Goal: Transaction & Acquisition: Purchase product/service

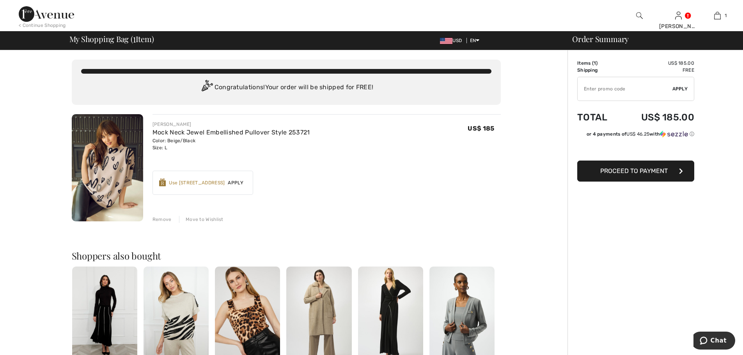
click at [177, 182] on div "Use [STREET_ADDRESS]" at bounding box center [197, 182] width 56 height 7
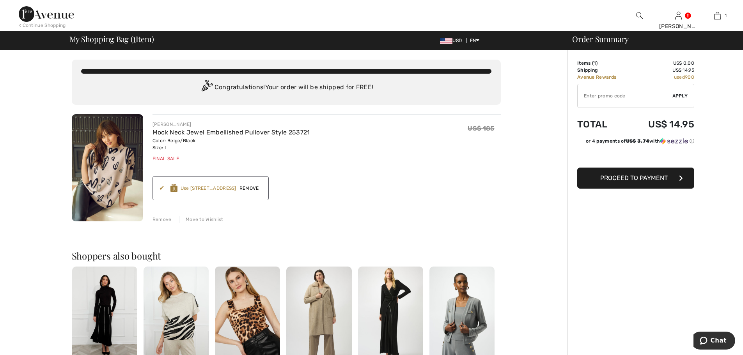
click at [625, 181] on span "Proceed to Payment" at bounding box center [633, 177] width 67 height 7
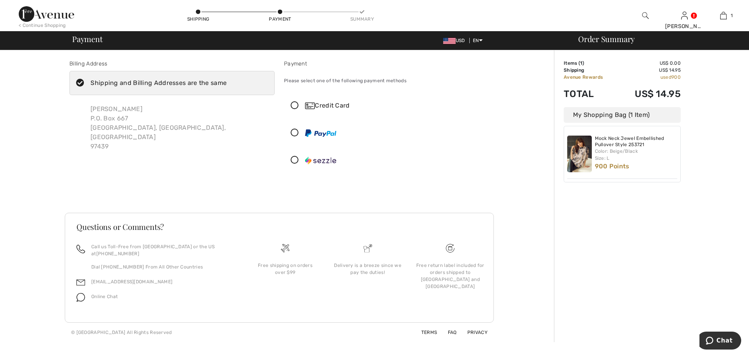
click at [78, 84] on icon at bounding box center [80, 83] width 21 height 8
click at [227, 84] on input "Shipping and Billing Addresses are the same" at bounding box center [229, 82] width 5 height 23
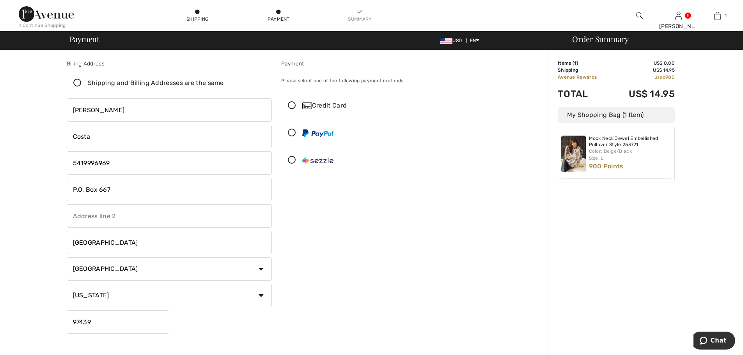
checkbox input "false"
click at [638, 13] on img at bounding box center [639, 15] width 7 height 9
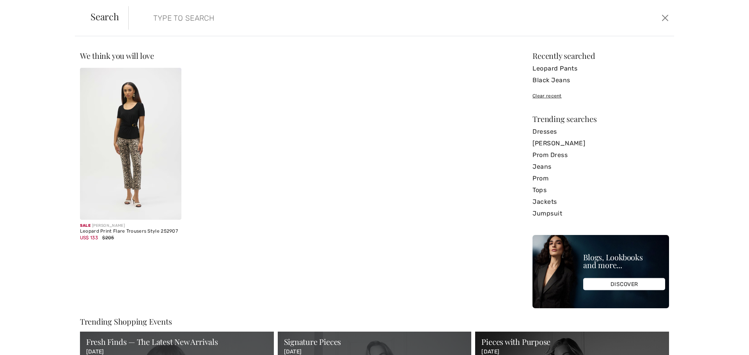
click at [133, 154] on img at bounding box center [130, 144] width 101 height 152
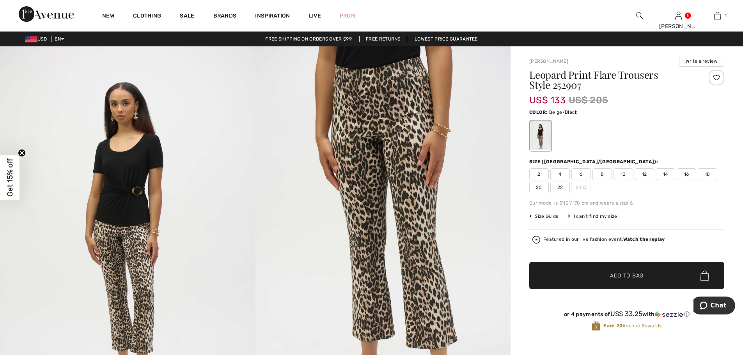
click at [650, 174] on span "12" at bounding box center [643, 174] width 19 height 12
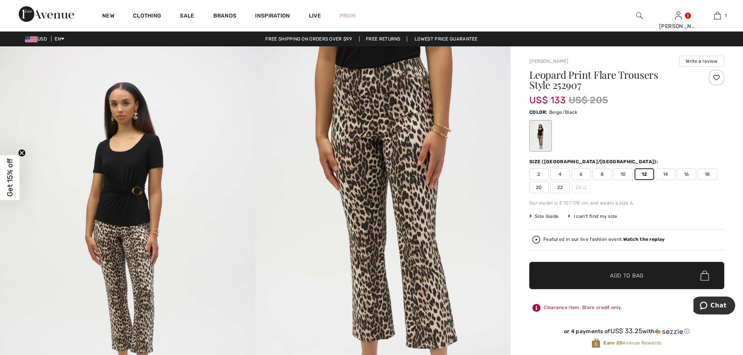
click at [614, 272] on span "Add to Bag" at bounding box center [627, 276] width 34 height 8
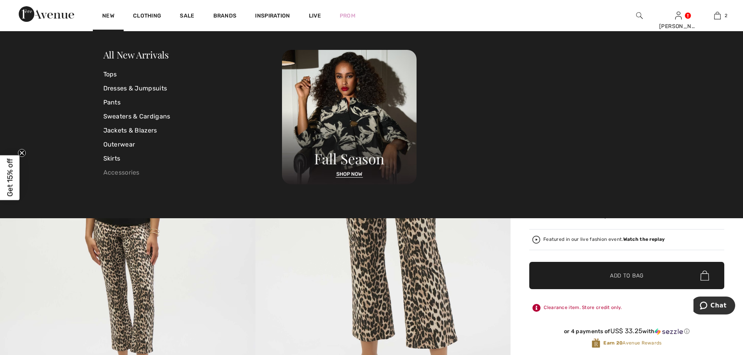
click at [121, 172] on link "Accessories" at bounding box center [192, 173] width 179 height 14
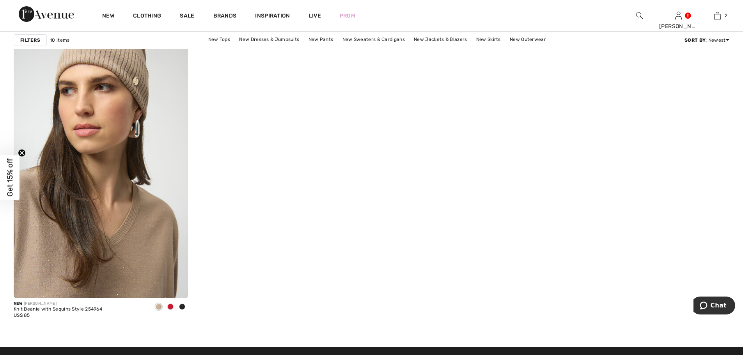
scroll to position [975, 0]
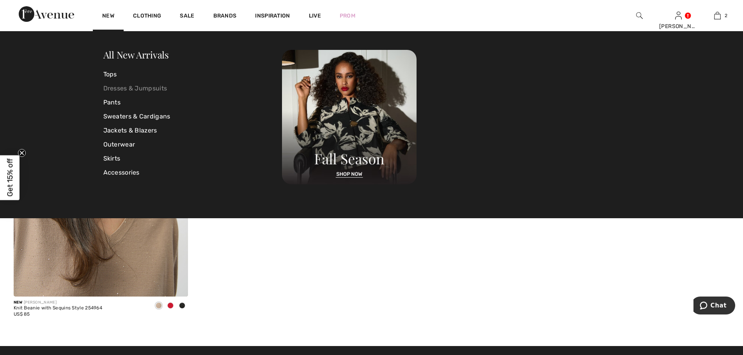
click at [122, 90] on link "Dresses & Jumpsuits" at bounding box center [192, 88] width 179 height 14
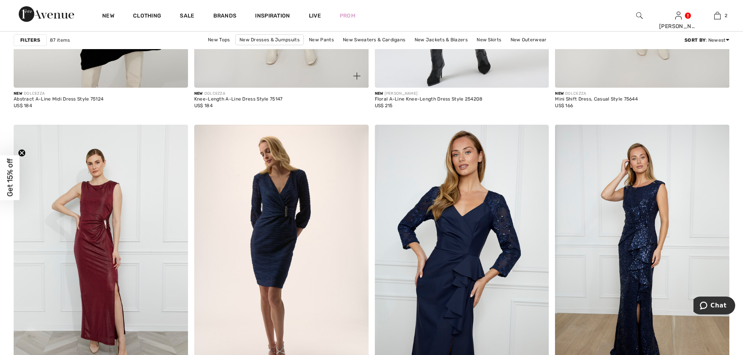
scroll to position [3198, 0]
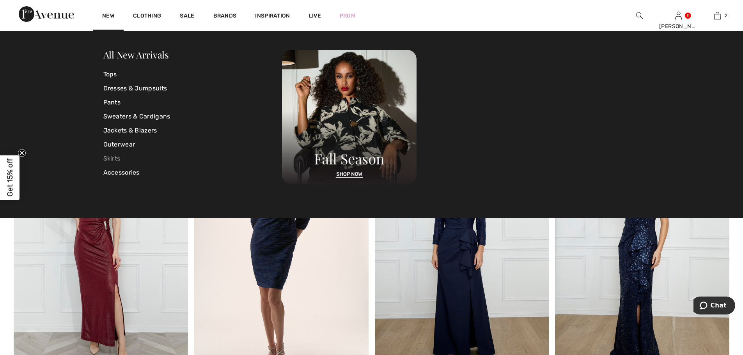
click at [113, 159] on link "Skirts" at bounding box center [192, 159] width 179 height 14
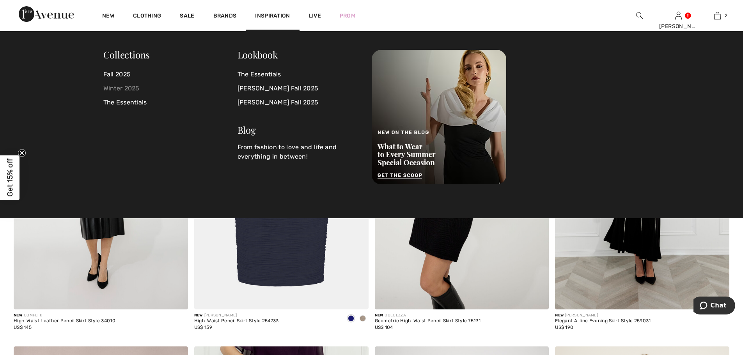
scroll to position [663, 0]
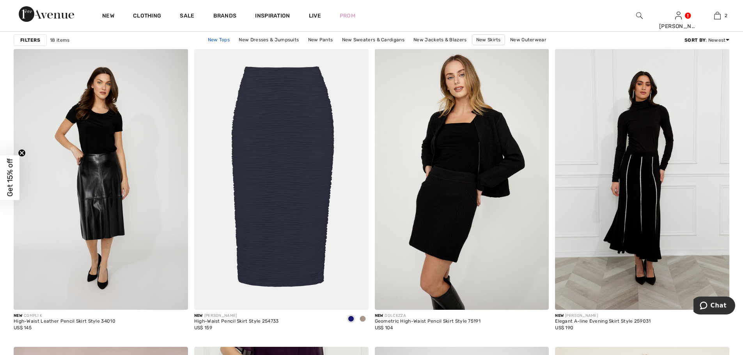
click at [220, 42] on link "New Tops" at bounding box center [219, 40] width 30 height 10
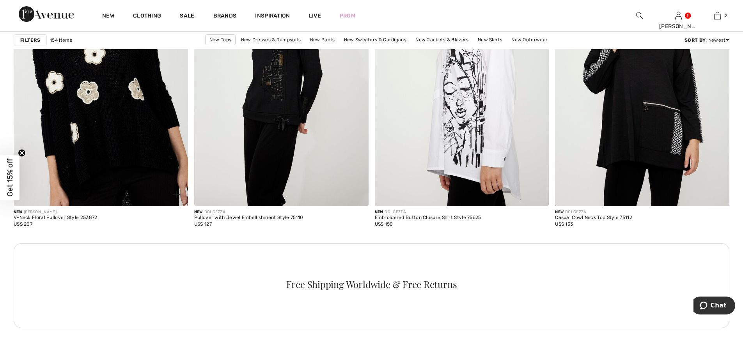
scroll to position [3393, 0]
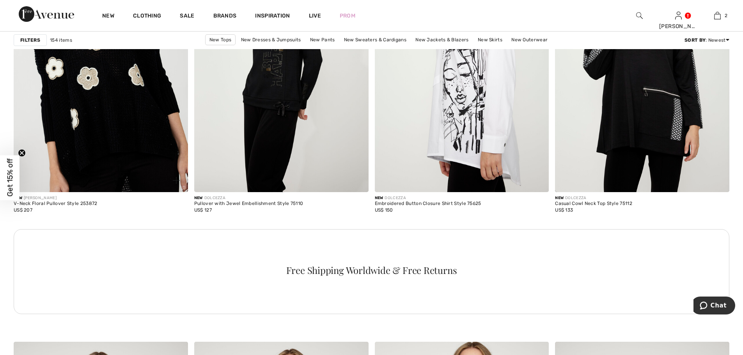
click at [99, 128] on img at bounding box center [101, 61] width 174 height 261
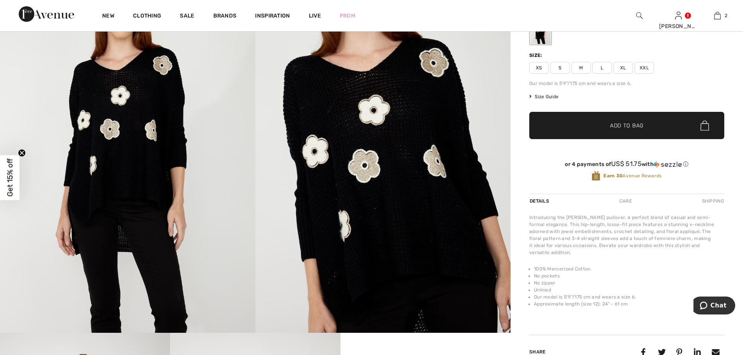
scroll to position [78, 0]
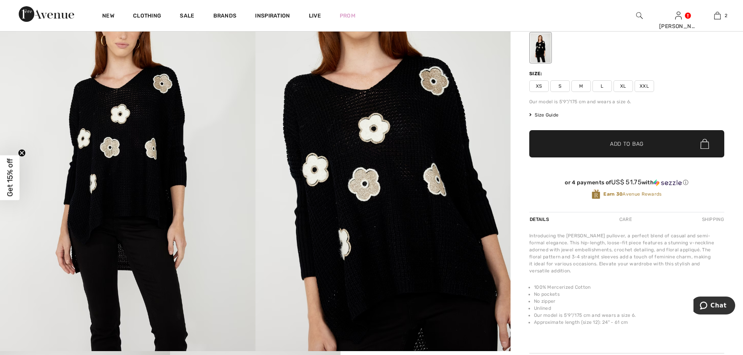
click at [602, 85] on span "L" at bounding box center [601, 86] width 19 height 12
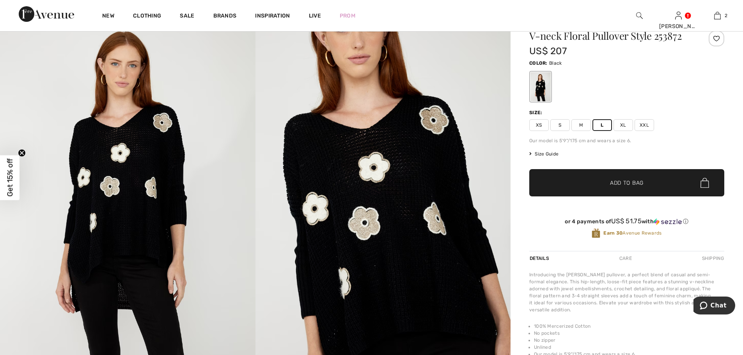
scroll to position [0, 0]
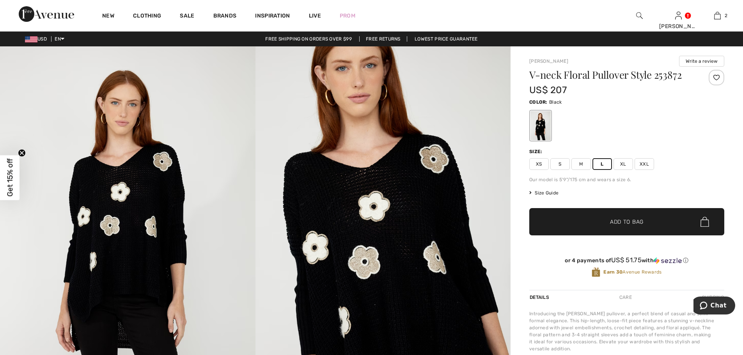
click at [540, 194] on span "Size Guide" at bounding box center [543, 193] width 29 height 7
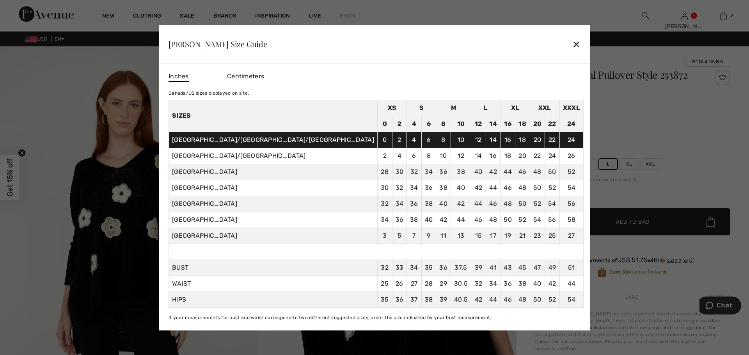
click at [700, 165] on div at bounding box center [374, 177] width 749 height 355
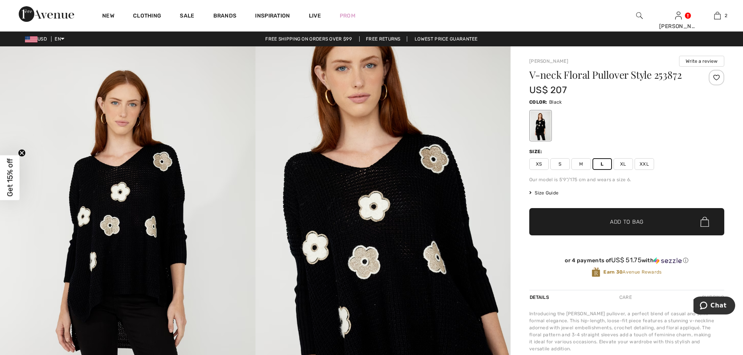
click at [613, 219] on span "Add to Bag" at bounding box center [627, 222] width 34 height 8
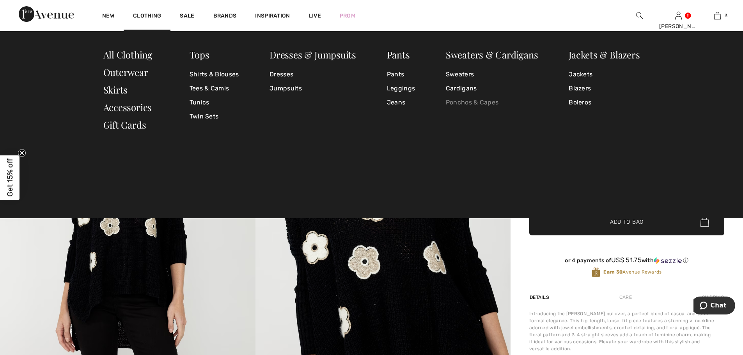
click at [478, 102] on link "Ponchos & Capes" at bounding box center [492, 103] width 92 height 14
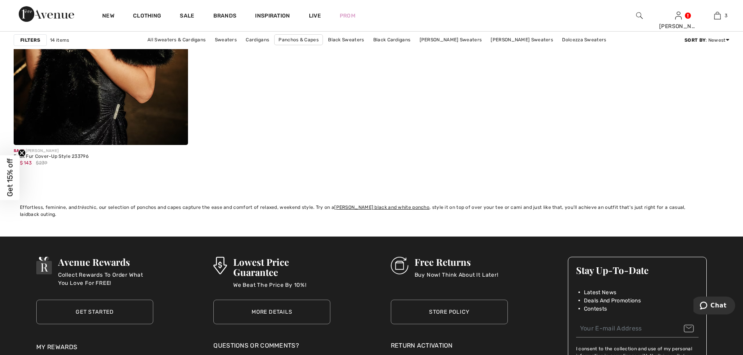
scroll to position [1560, 0]
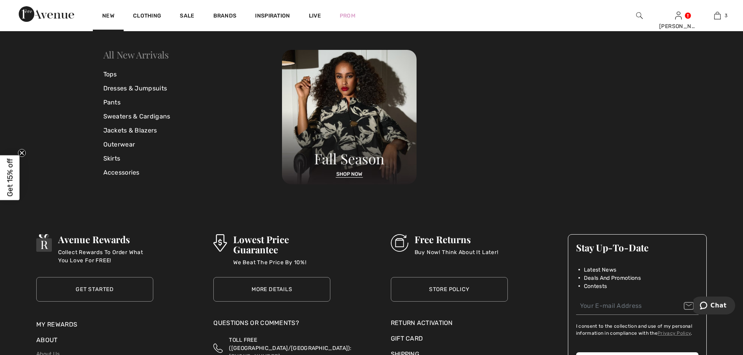
click at [132, 55] on link "All New Arrivals" at bounding box center [136, 54] width 66 height 12
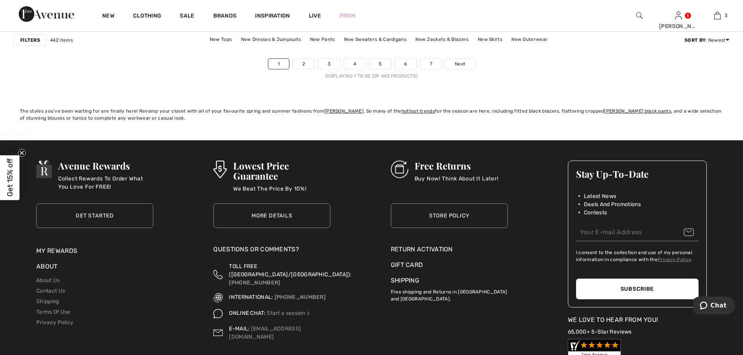
scroll to position [4562, 0]
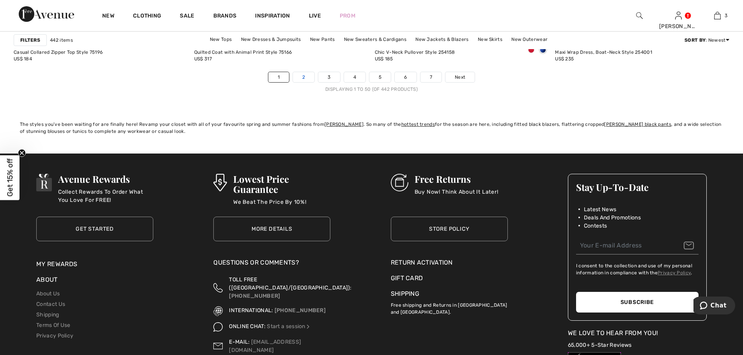
click at [297, 76] on link "2" at bounding box center [303, 77] width 21 height 10
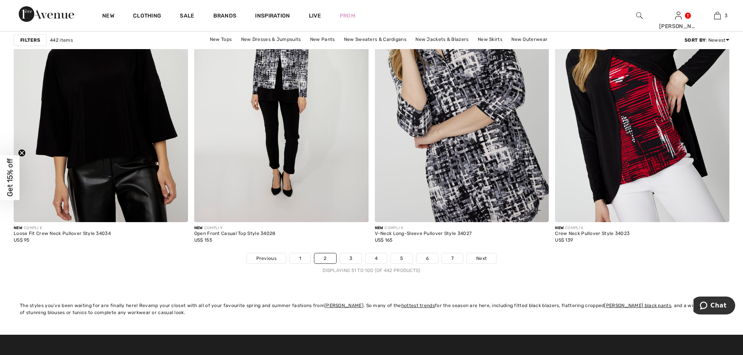
scroll to position [4406, 0]
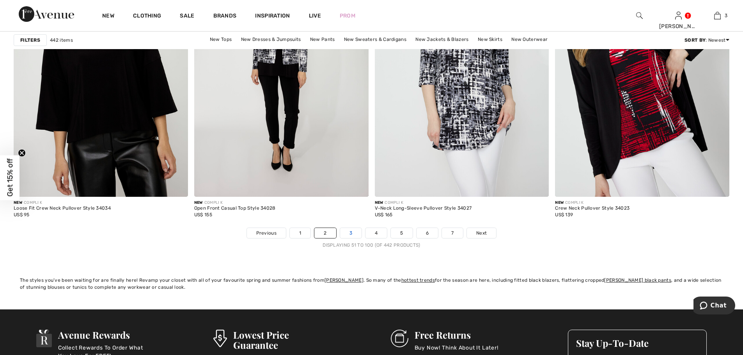
click at [356, 235] on link "3" at bounding box center [350, 233] width 21 height 10
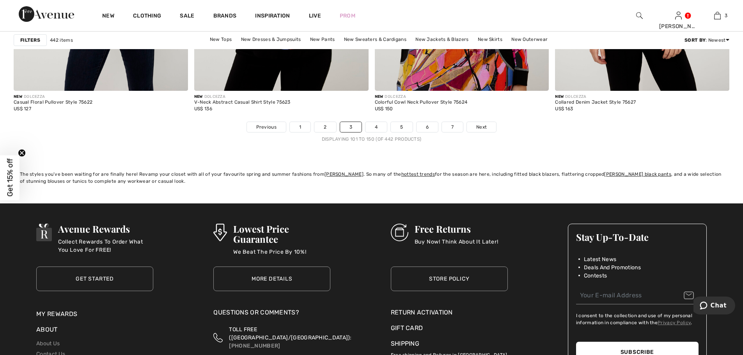
scroll to position [4523, 0]
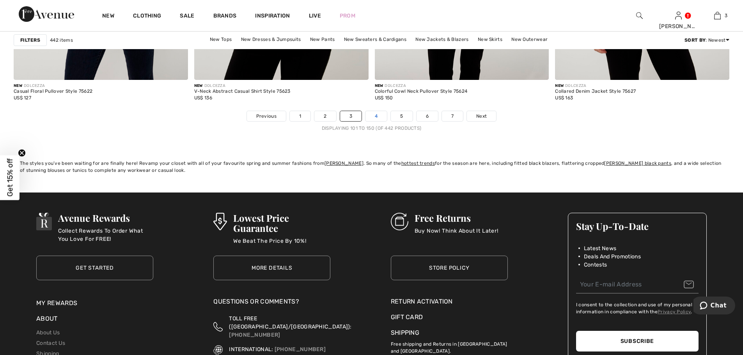
click at [380, 119] on link "4" at bounding box center [375, 116] width 21 height 10
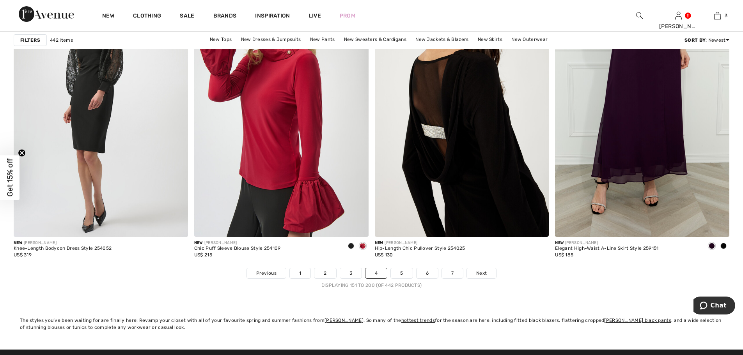
scroll to position [4367, 0]
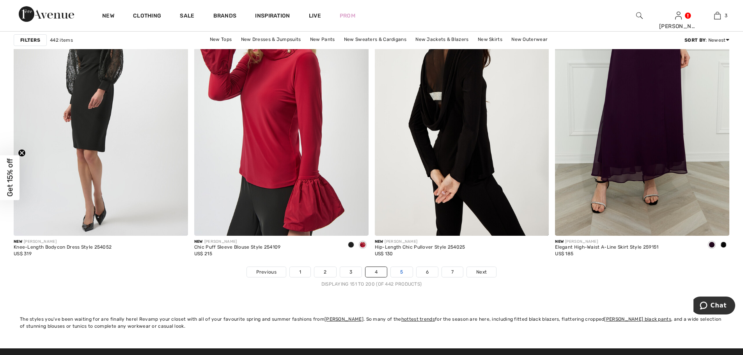
click at [408, 273] on link "5" at bounding box center [401, 272] width 21 height 10
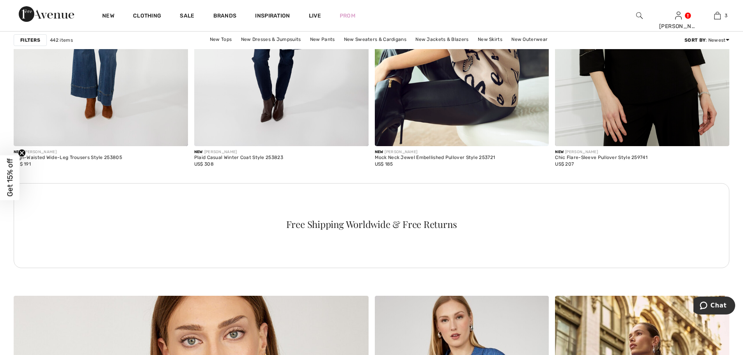
scroll to position [2145, 0]
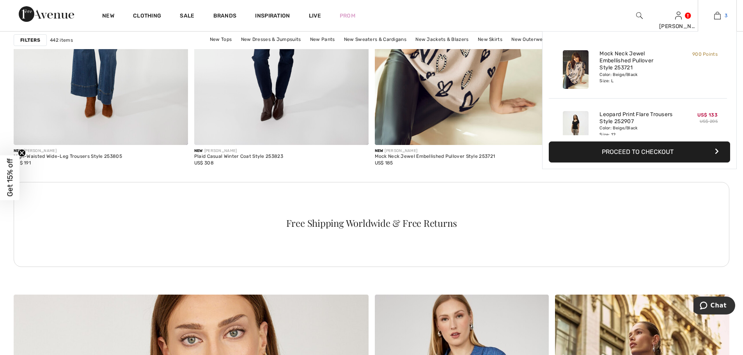
click at [718, 13] on img at bounding box center [717, 15] width 7 height 9
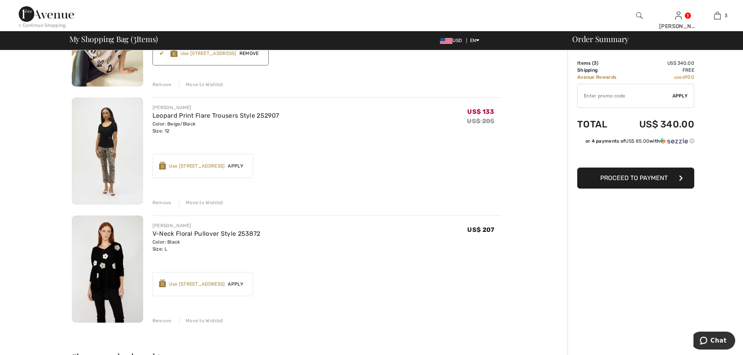
scroll to position [117, 0]
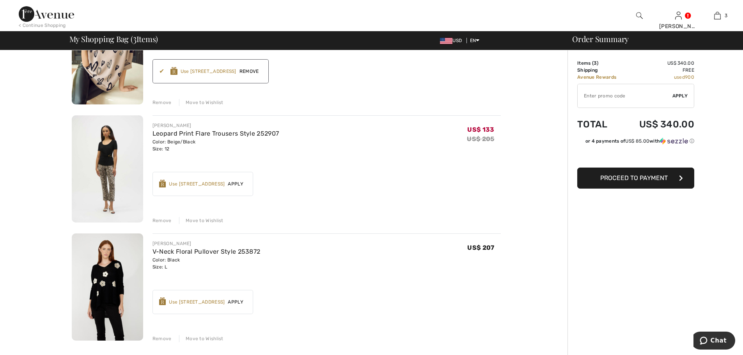
click at [237, 300] on span "Apply" at bounding box center [236, 302] width 22 height 7
click at [632, 175] on span "Proceed to Payment" at bounding box center [633, 177] width 67 height 7
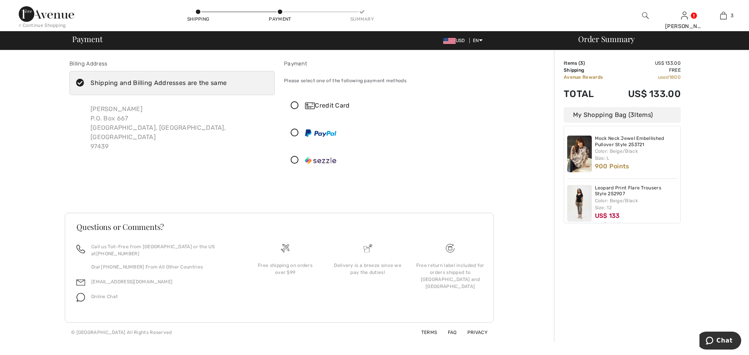
click at [78, 83] on icon at bounding box center [80, 83] width 21 height 8
click at [227, 83] on input "Shipping and Billing Addresses are the same" at bounding box center [229, 82] width 5 height 23
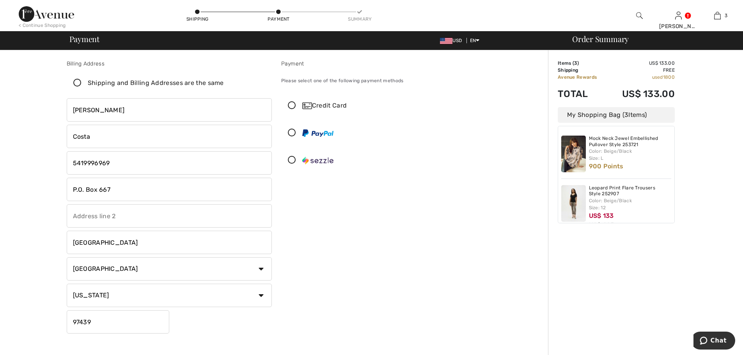
checkbox input "false"
click at [294, 105] on icon at bounding box center [292, 106] width 21 height 8
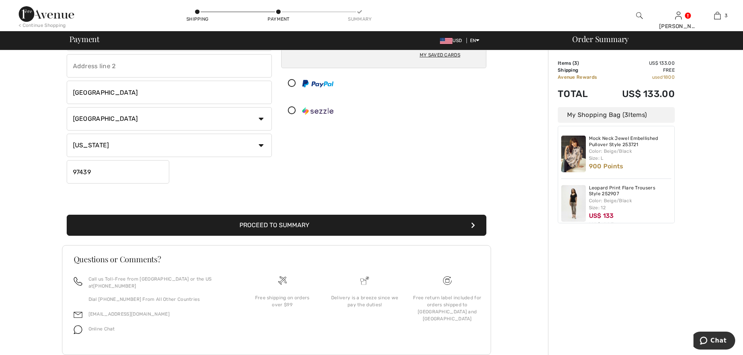
scroll to position [163, 0]
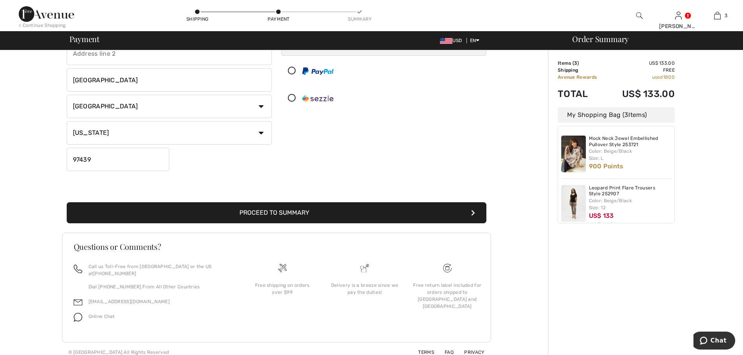
click at [282, 211] on button "Proceed to Summary" at bounding box center [277, 212] width 420 height 21
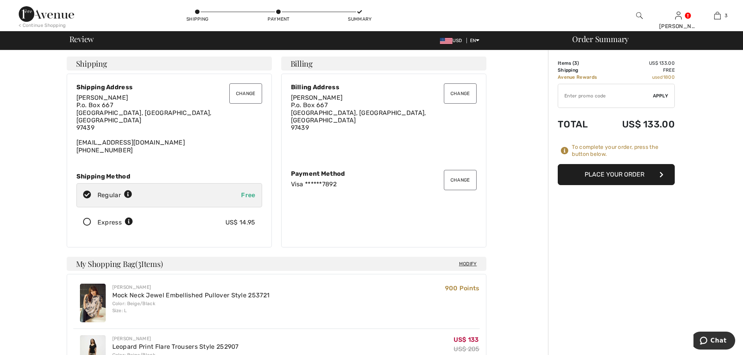
click at [239, 93] on button "Change" at bounding box center [245, 93] width 33 height 20
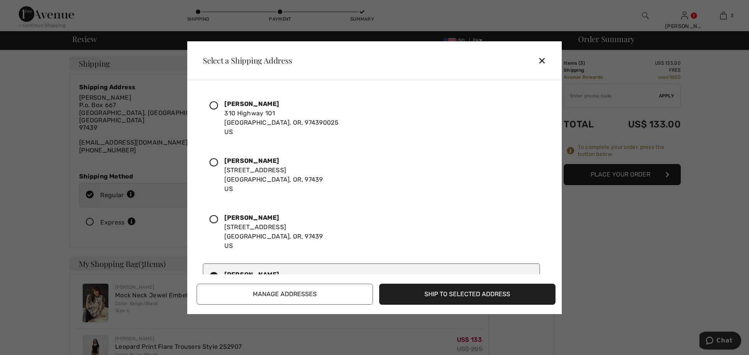
click at [215, 105] on icon at bounding box center [213, 105] width 9 height 9
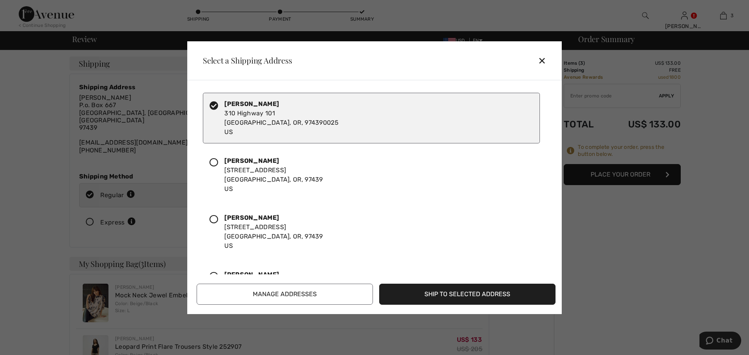
click at [443, 293] on button "Ship to Selected Address" at bounding box center [467, 294] width 176 height 21
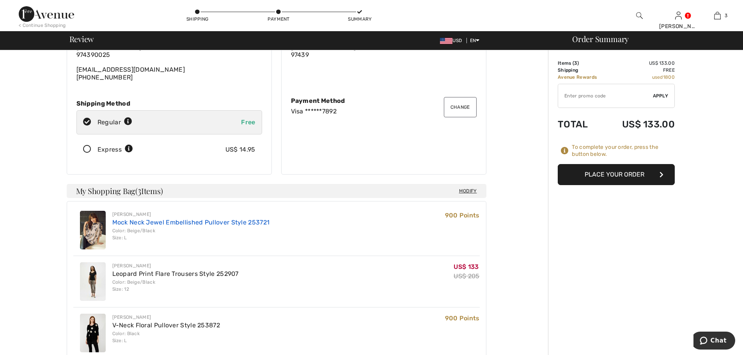
scroll to position [78, 0]
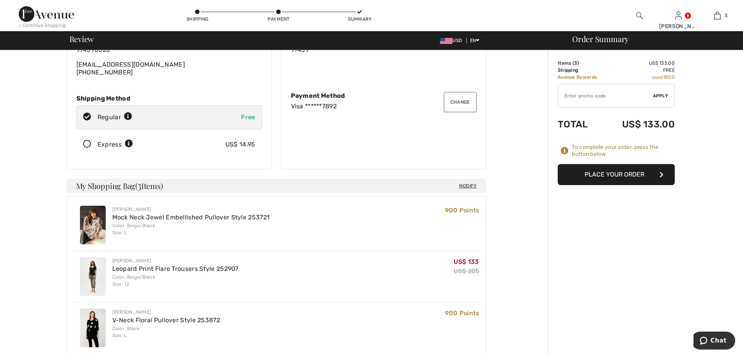
drag, startPoint x: 87, startPoint y: 138, endPoint x: 120, endPoint y: 168, distance: 44.5
click at [87, 140] on icon at bounding box center [87, 144] width 21 height 8
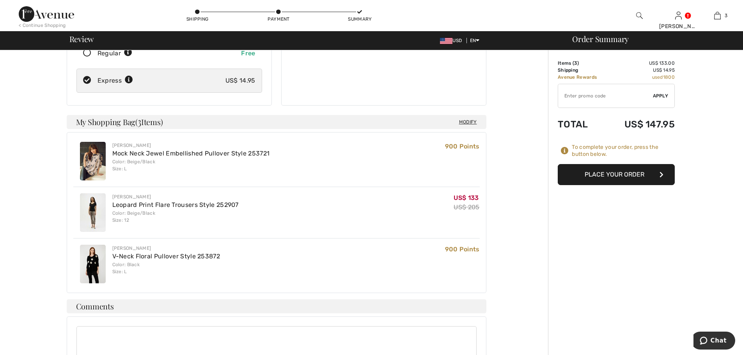
scroll to position [156, 0]
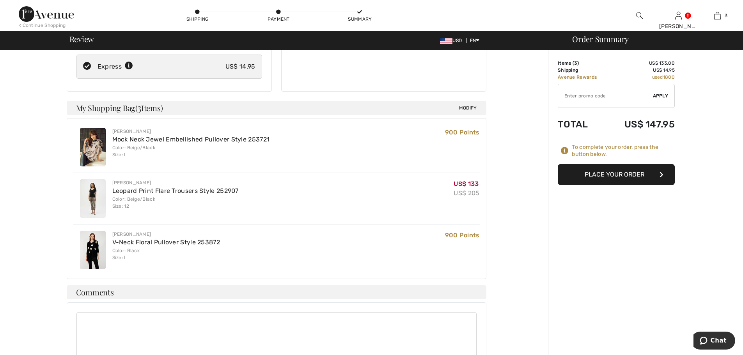
click at [611, 179] on button "Place Your Order" at bounding box center [616, 174] width 117 height 21
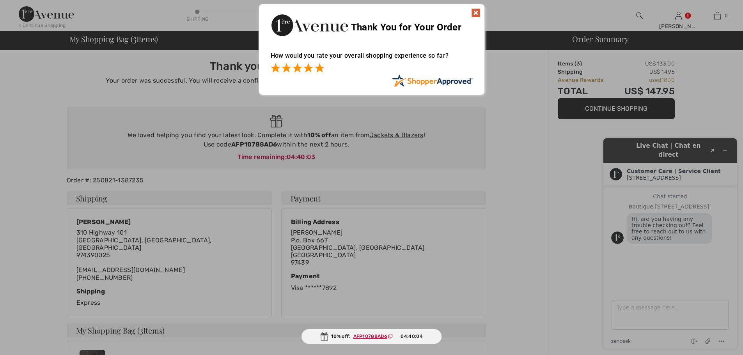
click at [320, 72] on span at bounding box center [319, 67] width 9 height 9
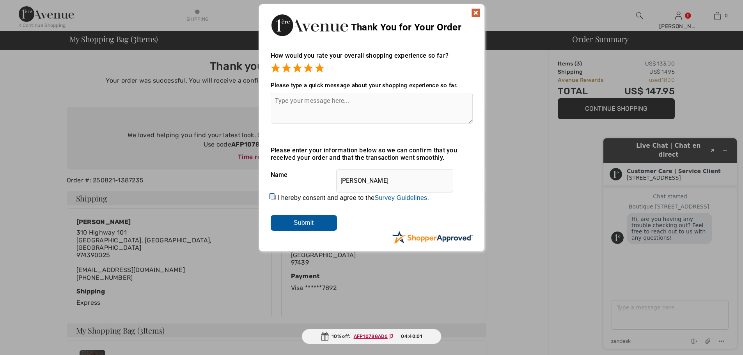
click at [273, 197] on input "I hereby consent and agree to the By submitting a review, you grant permission …" at bounding box center [273, 197] width 5 height 5
checkbox input "true"
click at [291, 223] on input "Submit" at bounding box center [304, 223] width 66 height 16
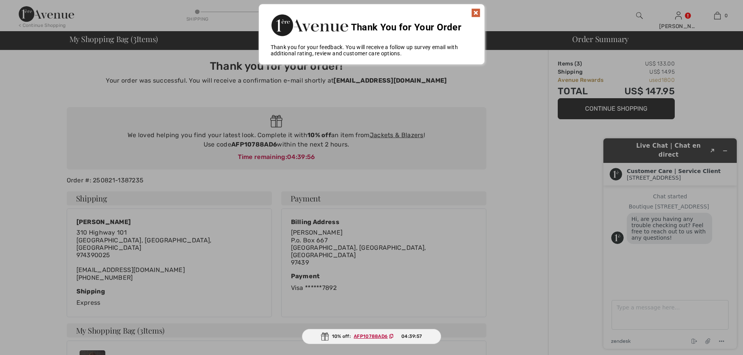
click at [475, 14] on img at bounding box center [475, 12] width 9 height 9
